Goal: Information Seeking & Learning: Find specific fact

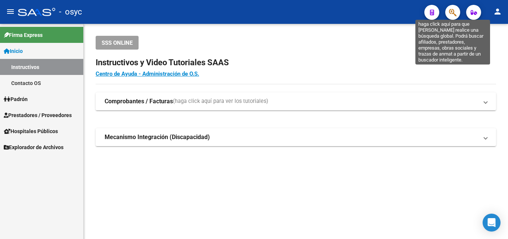
click at [452, 16] on icon "button" at bounding box center [452, 12] width 7 height 9
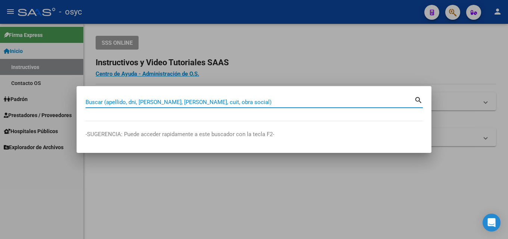
paste input "50057022"
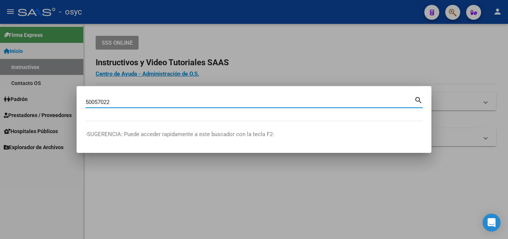
type input "50057022"
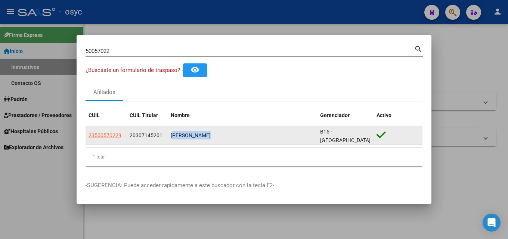
drag, startPoint x: 171, startPoint y: 136, endPoint x: 211, endPoint y: 134, distance: 39.6
click at [211, 134] on div "[PERSON_NAME]" at bounding box center [242, 135] width 143 height 9
copy div "[PERSON_NAME]"
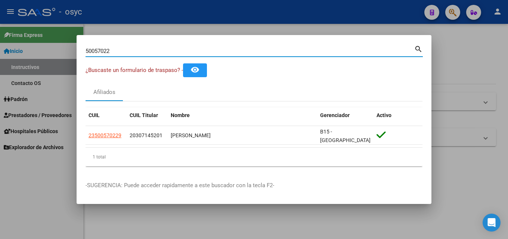
drag, startPoint x: 117, startPoint y: 55, endPoint x: 29, endPoint y: 64, distance: 89.0
click at [29, 64] on div "50057022 Buscar (apellido, dni, cuil, nro traspaso, cuit, obra social) search ¿…" at bounding box center [254, 119] width 508 height 239
click at [25, 169] on div at bounding box center [254, 119] width 508 height 239
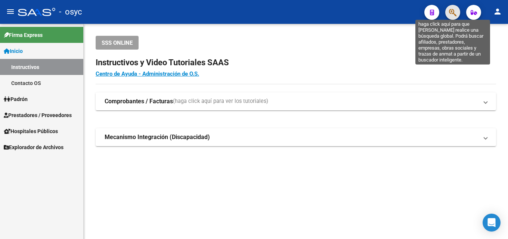
click at [449, 13] on icon "button" at bounding box center [452, 12] width 7 height 9
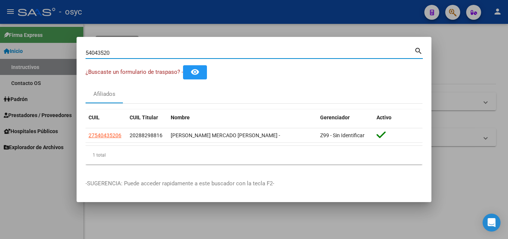
drag, startPoint x: 139, startPoint y: 50, endPoint x: 63, endPoint y: 50, distance: 76.2
click at [69, 50] on div "54043520 Buscar (apellido, dni, cuil, nro traspaso, cuit, obra social) search ¿…" at bounding box center [254, 119] width 508 height 239
drag, startPoint x: 131, startPoint y: 51, endPoint x: 0, endPoint y: 57, distance: 131.6
click at [0, 57] on div "48489655 Buscar (apellido, dni, cuil, nro traspaso, cuit, obra social) search ¿…" at bounding box center [254, 119] width 508 height 239
type input "44589029"
